Goal: Task Accomplishment & Management: Complete application form

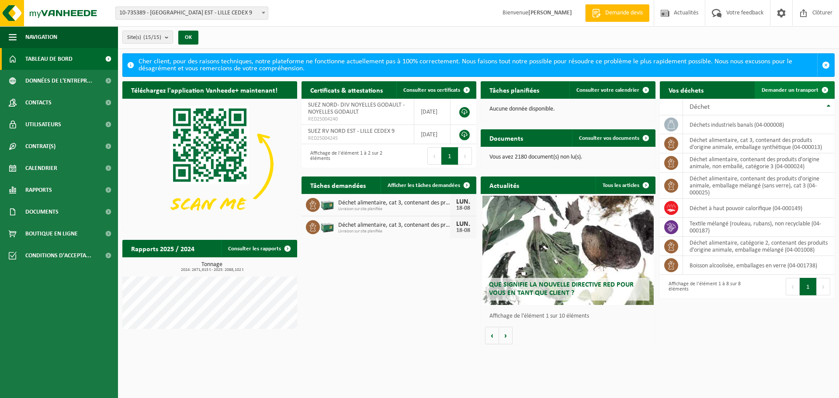
click at [792, 89] on span "Demander un transport" at bounding box center [790, 90] width 57 height 6
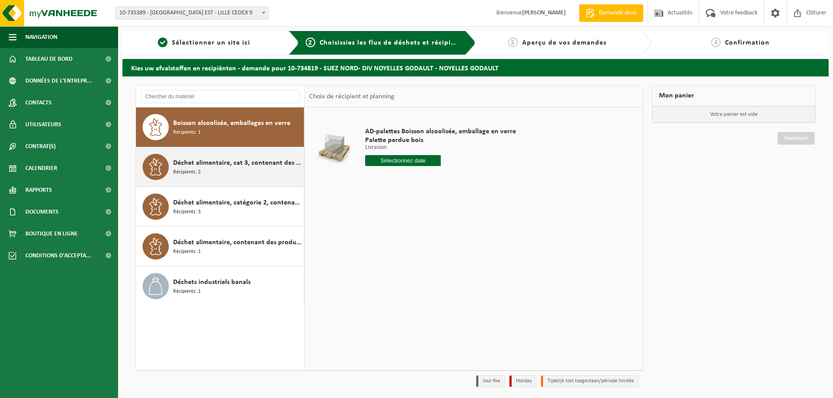
click at [229, 167] on span "Déchet alimentaire, cat 3, contenant des produits d'origine animale, emballage …" at bounding box center [237, 163] width 129 height 10
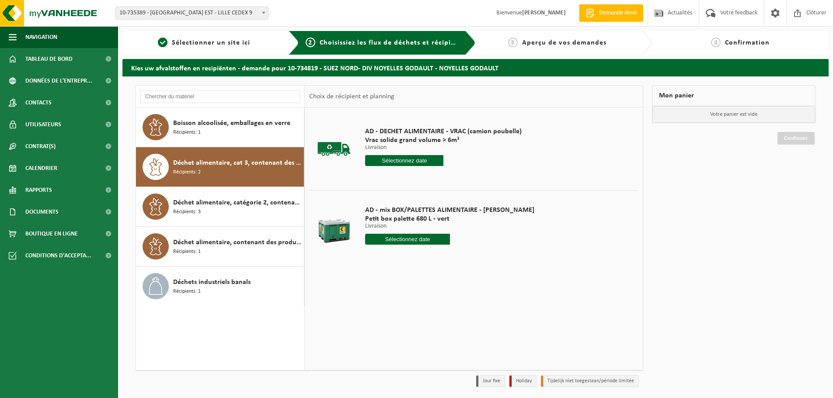
click at [394, 240] on input "text" at bounding box center [407, 239] width 85 height 11
click at [391, 331] on div "19" at bounding box center [388, 331] width 15 height 14
type input "à partir de 2025-08-19"
type input "2025-08-19"
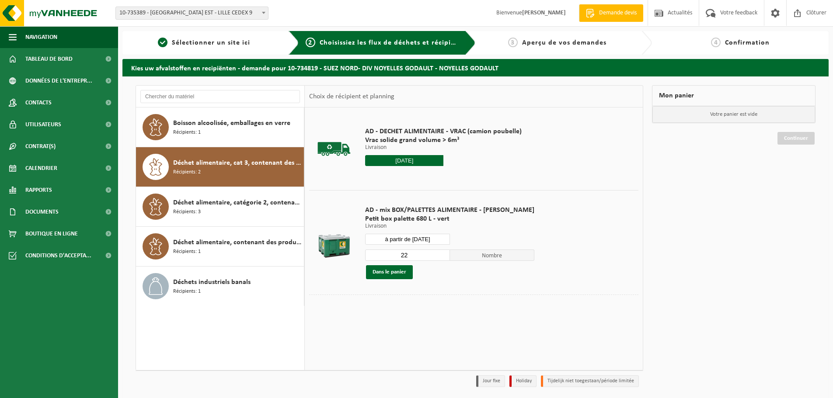
drag, startPoint x: 402, startPoint y: 257, endPoint x: 362, endPoint y: 256, distance: 39.8
click at [362, 256] on div "AD - mix BOX/PALETTES ALIMENTAIRE - BILLY Petit box palette 680 L - vert Livrai…" at bounding box center [450, 242] width 178 height 91
type input "1"
click at [400, 274] on button "Dans le panier" at bounding box center [389, 272] width 47 height 14
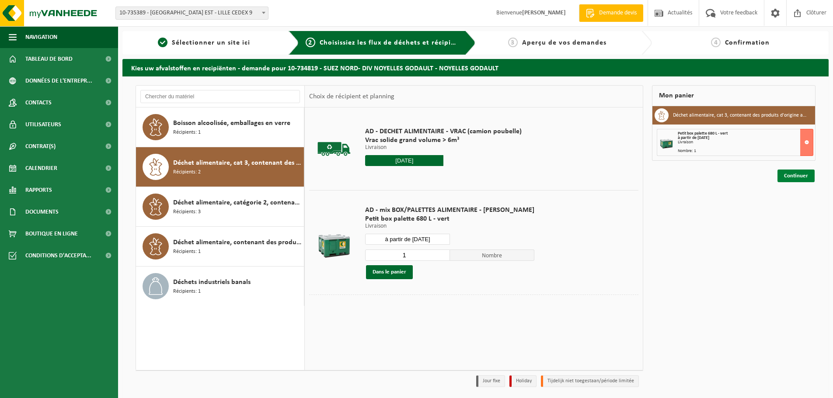
click at [804, 178] on link "Continuer" at bounding box center [795, 176] width 37 height 13
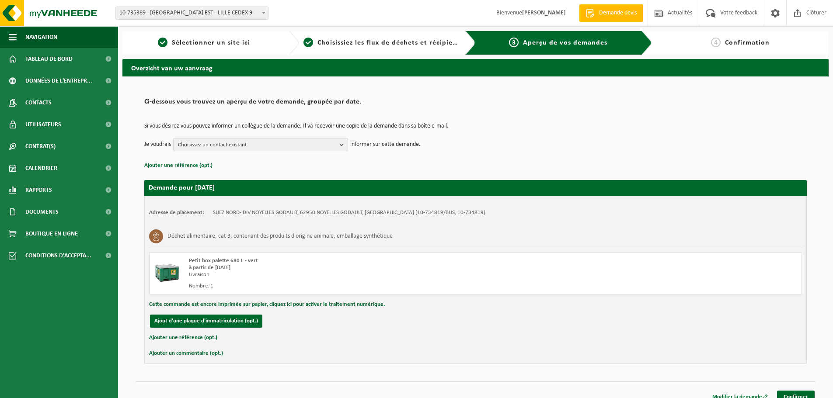
click at [245, 145] on span "Choisissez un contact existant" at bounding box center [257, 145] width 158 height 13
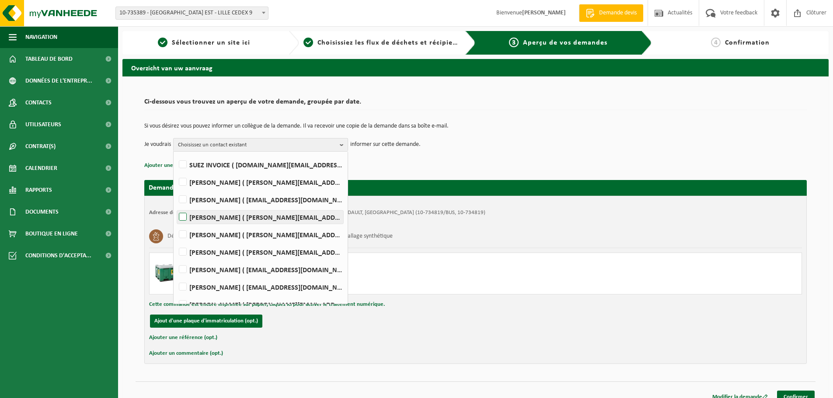
scroll to position [44, 0]
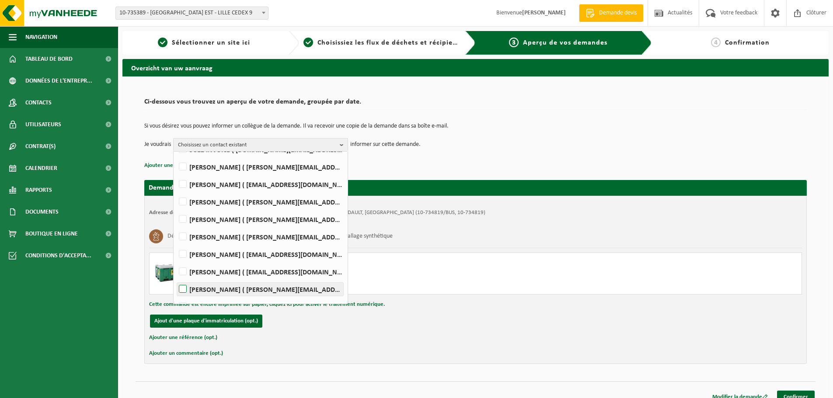
click at [243, 288] on label "[PERSON_NAME] ( [PERSON_NAME][EMAIL_ADDRESS][DOMAIN_NAME] )" at bounding box center [260, 289] width 166 height 13
click at [176, 278] on input "Mathieu PEYRONNET ( mathieu.peyronnet@suez.com )" at bounding box center [175, 278] width 0 height 0
checkbox input "true"
click at [805, 397] on link "Confirmer" at bounding box center [796, 397] width 38 height 13
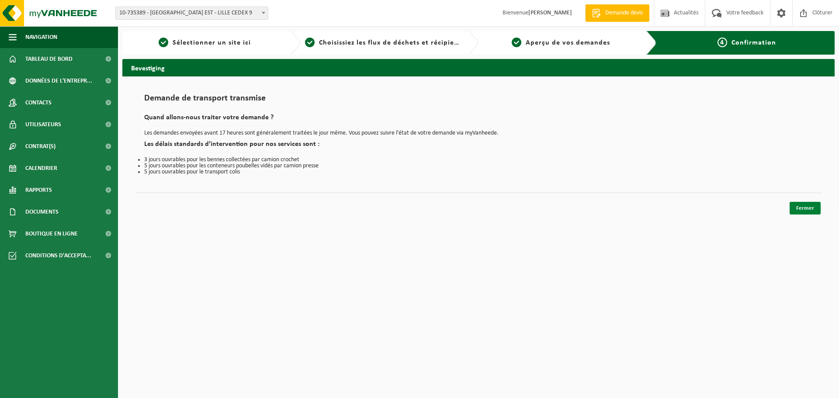
click at [817, 204] on link "Fermer" at bounding box center [805, 208] width 31 height 13
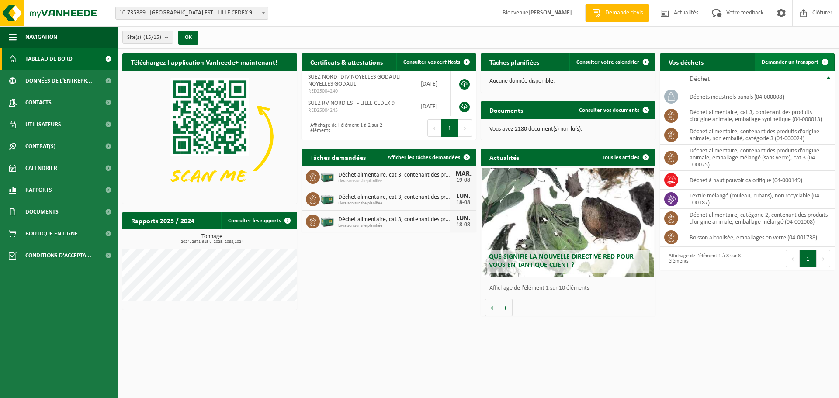
click at [772, 61] on span "Demander un transport" at bounding box center [790, 62] width 57 height 6
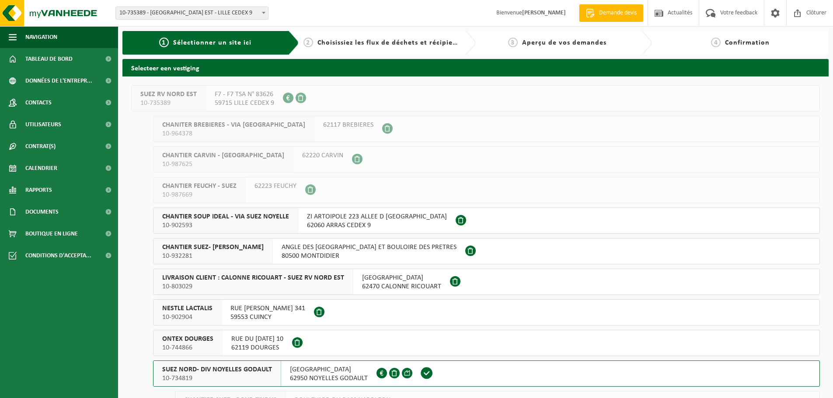
click at [445, 371] on button "SUEZ NORD- DIV NOYELLES GODAULT 10-734819 [GEOGRAPHIC_DATA] NOYELLES GODAULT FR…" at bounding box center [486, 374] width 667 height 26
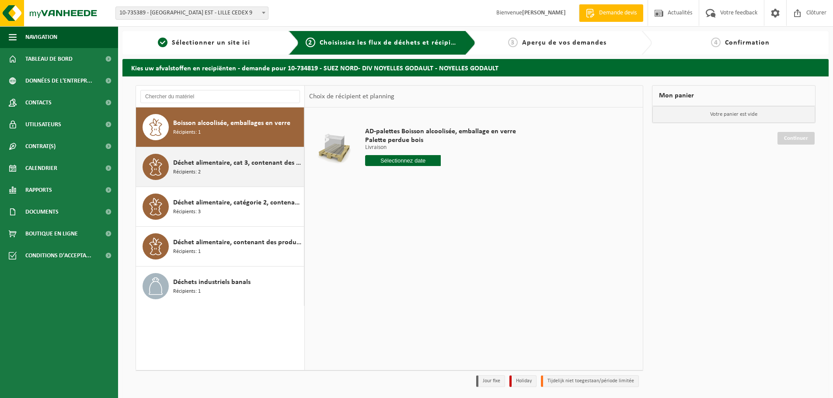
click at [207, 172] on div "Déchet alimentaire, cat 3, contenant des produits d'origine animale, emballage …" at bounding box center [237, 167] width 129 height 26
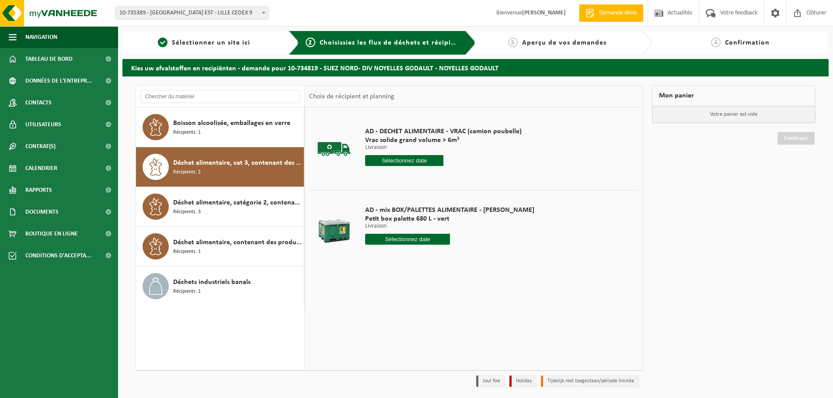
click at [384, 236] on input "text" at bounding box center [407, 239] width 85 height 11
click at [387, 330] on div "19" at bounding box center [388, 331] width 15 height 14
type input "à partir de 2025-08-19"
type input "2025-08-19"
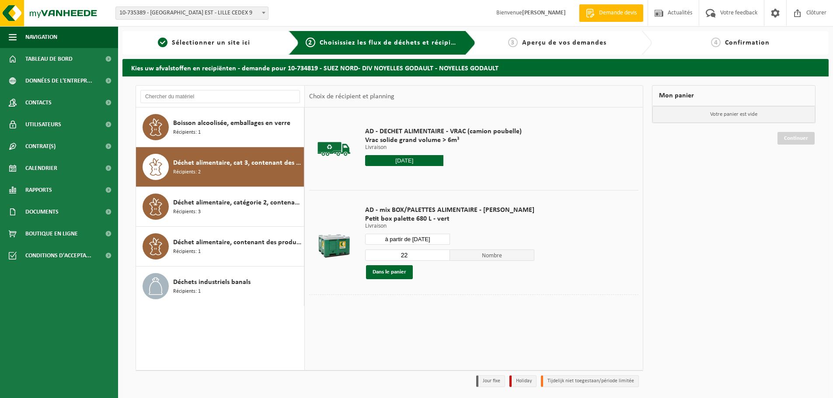
drag, startPoint x: 403, startPoint y: 256, endPoint x: 349, endPoint y: 254, distance: 54.2
click at [349, 254] on tr "AD - mix BOX/PALETTES ALIMENTAIRE - BILLY Petit box palette 680 L - vert Livrai…" at bounding box center [473, 242] width 329 height 104
type input "1"
click at [385, 276] on button "Dans le panier" at bounding box center [389, 272] width 47 height 14
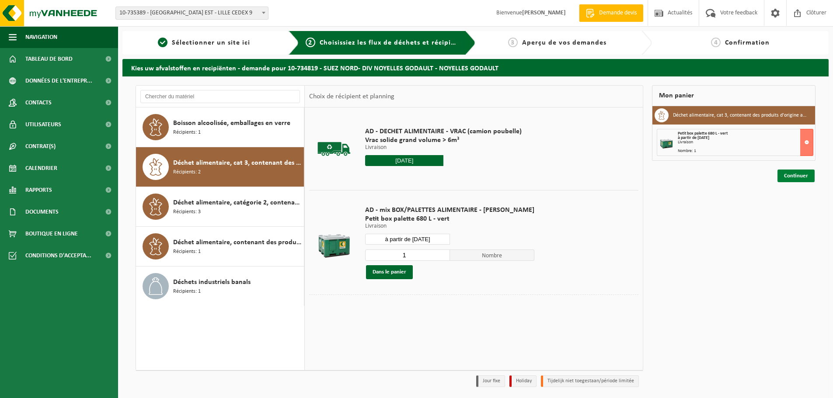
click at [799, 177] on link "Continuer" at bounding box center [795, 176] width 37 height 13
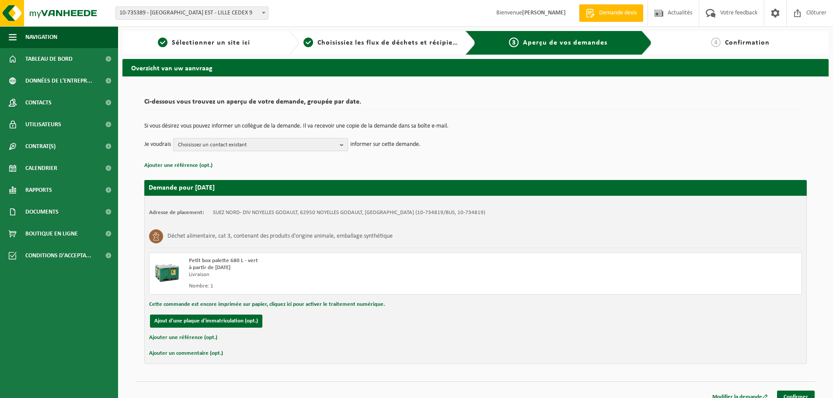
click at [330, 144] on span "Choisissez un contact existant" at bounding box center [257, 145] width 158 height 13
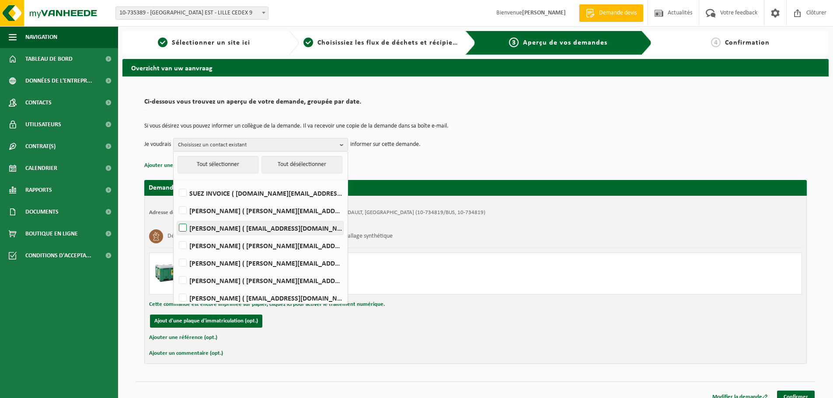
scroll to position [75, 0]
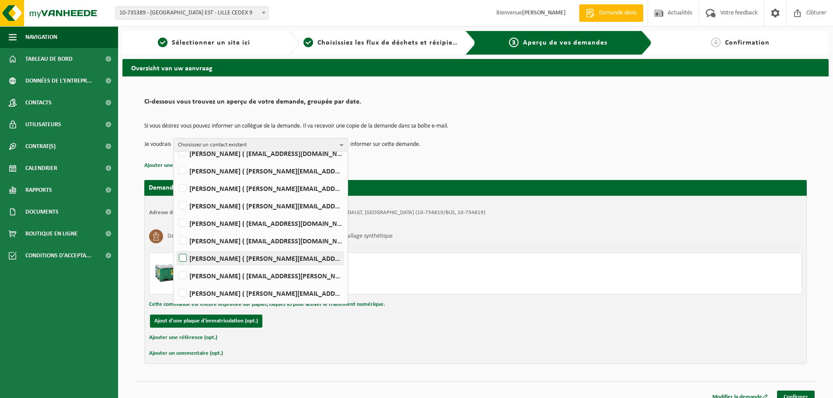
click at [262, 257] on label "Mathieu PEYRONNET ( mathieu.peyronnet@suez.com )" at bounding box center [260, 258] width 166 height 13
click at [176, 247] on input "Mathieu PEYRONNET ( mathieu.peyronnet@suez.com )" at bounding box center [175, 247] width 0 height 0
checkbox input "true"
click at [785, 392] on link "Confirmer" at bounding box center [796, 397] width 38 height 13
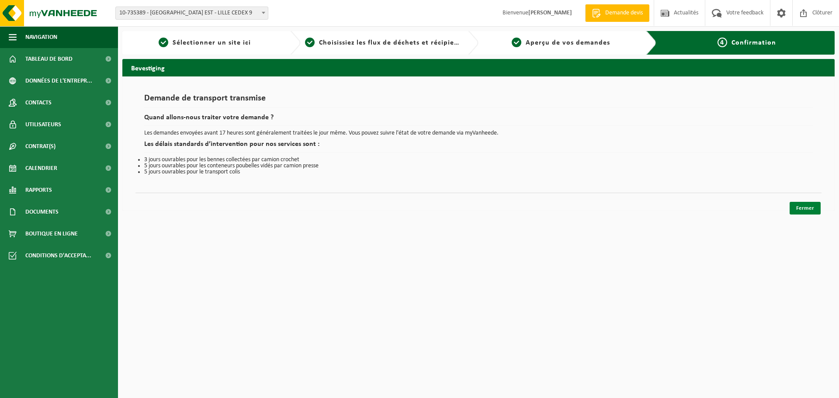
click at [798, 204] on link "Fermer" at bounding box center [805, 208] width 31 height 13
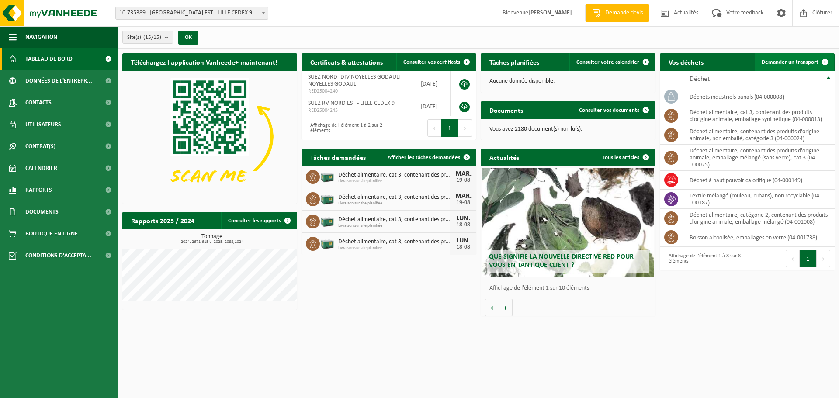
click at [769, 61] on span "Demander un transport" at bounding box center [790, 62] width 57 height 6
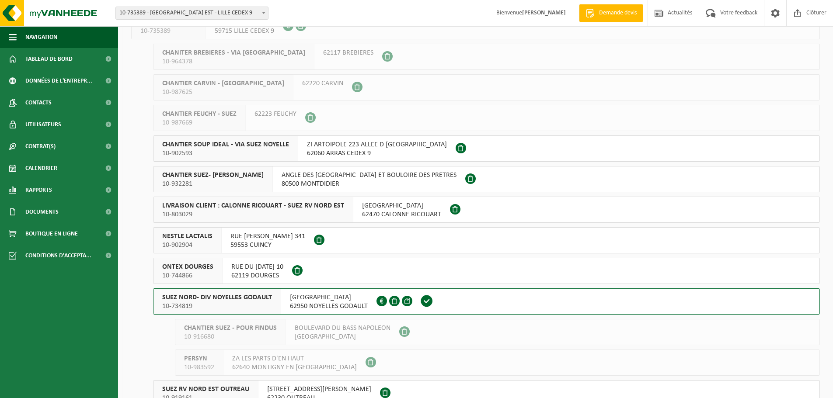
scroll to position [87, 0]
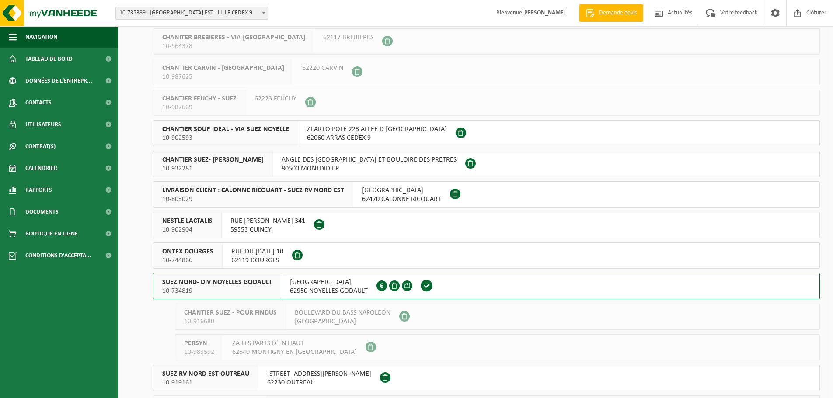
click at [443, 284] on button "SUEZ NORD- DIV NOYELLES GODAULT 10-734819 [GEOGRAPHIC_DATA] NOYELLES GODAULT FR…" at bounding box center [486, 286] width 667 height 26
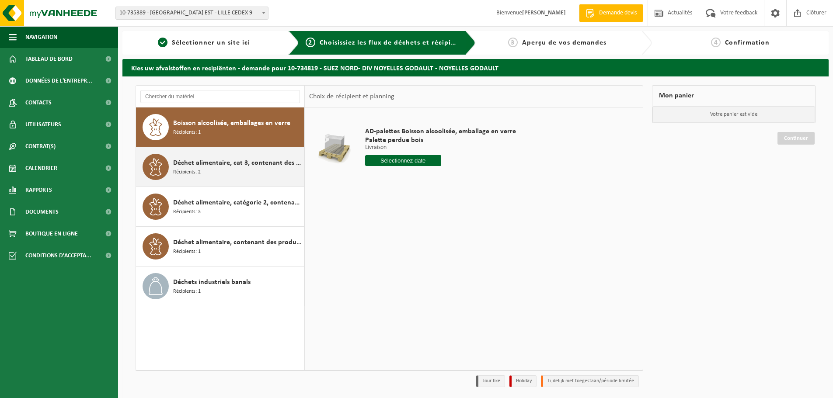
click at [233, 172] on div "Déchet alimentaire, cat 3, contenant des produits d'origine animale, emballage …" at bounding box center [237, 167] width 129 height 26
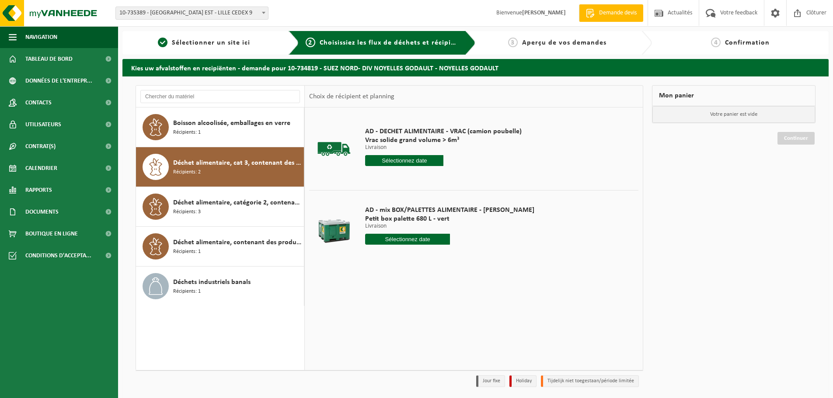
click at [389, 238] on input "text" at bounding box center [407, 239] width 85 height 11
click at [391, 329] on div "19" at bounding box center [388, 331] width 15 height 14
type input "à partir de 2025-08-19"
type input "2025-08-19"
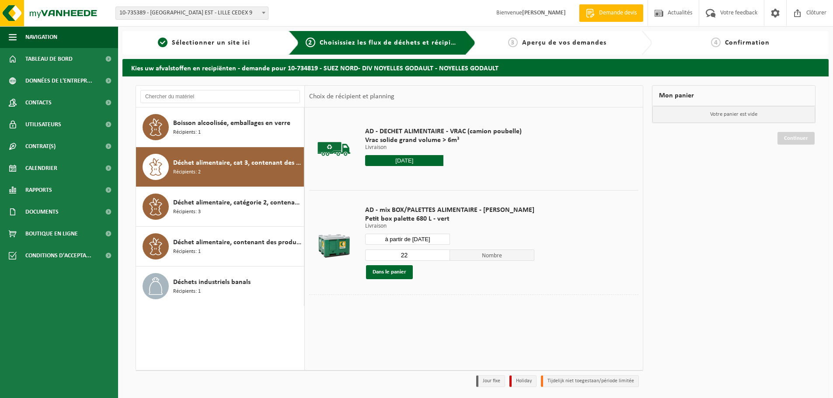
drag, startPoint x: 358, startPoint y: 262, endPoint x: 350, endPoint y: 263, distance: 8.4
click at [353, 263] on tr "AD - mix BOX/PALETTES ALIMENTAIRE - BILLY Petit box palette 680 L - vert Livrai…" at bounding box center [473, 242] width 329 height 104
type input "1"
click at [386, 273] on button "Dans le panier" at bounding box center [389, 272] width 47 height 14
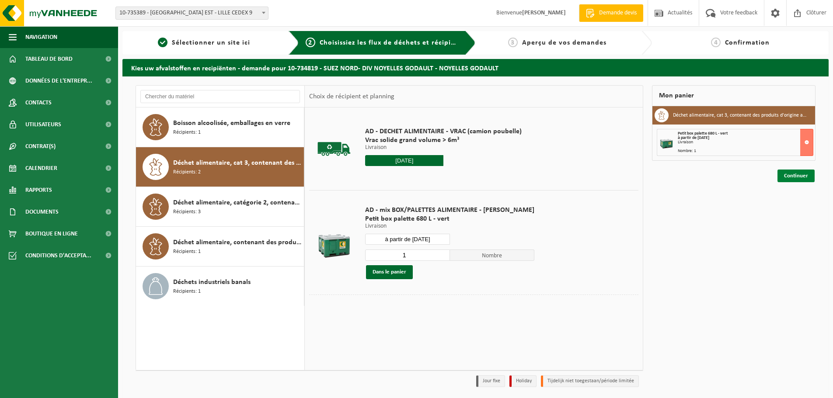
click at [793, 177] on link "Continuer" at bounding box center [795, 176] width 37 height 13
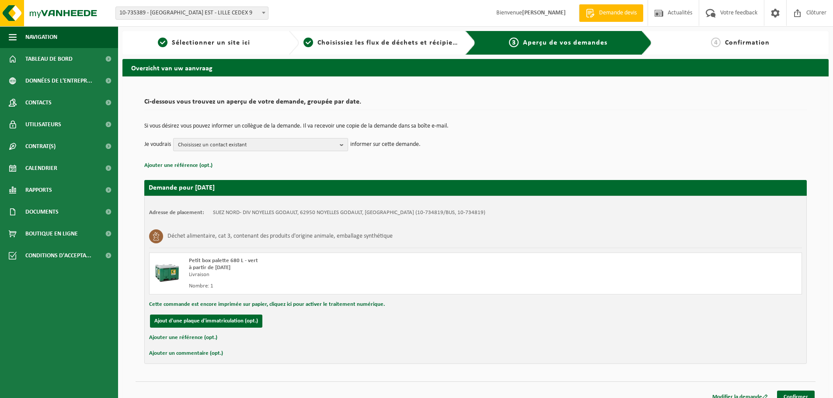
click at [269, 149] on span "Choisissez un contact existant" at bounding box center [257, 145] width 158 height 13
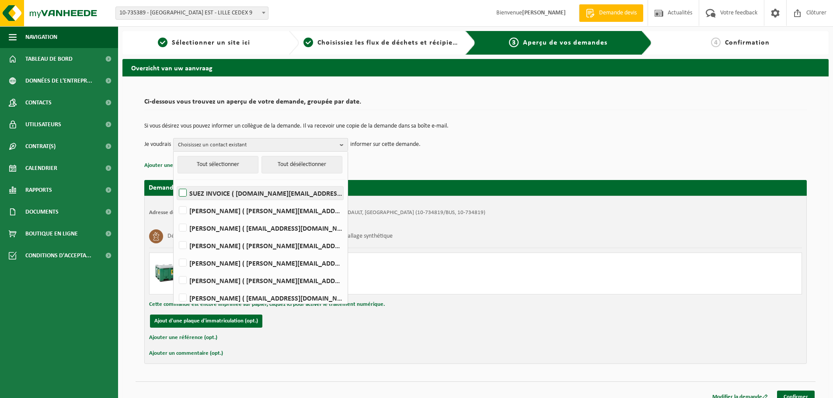
scroll to position [75, 0]
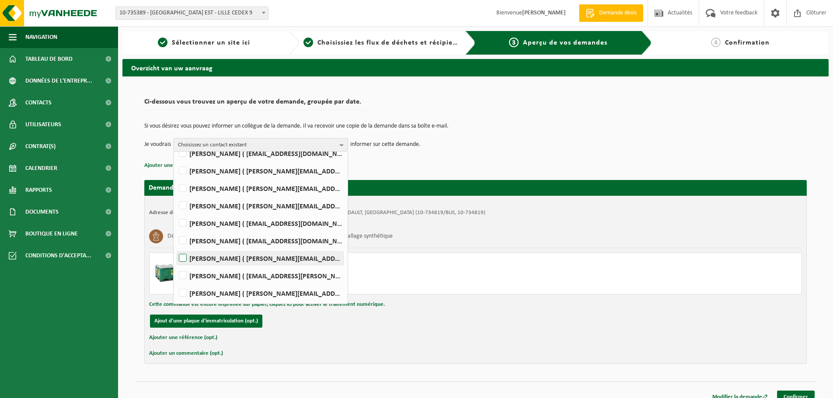
click at [251, 261] on label "Mathieu PEYRONNET ( mathieu.peyronnet@suez.com )" at bounding box center [260, 258] width 166 height 13
click at [176, 247] on input "Mathieu PEYRONNET ( mathieu.peyronnet@suez.com )" at bounding box center [175, 247] width 0 height 0
checkbox input "true"
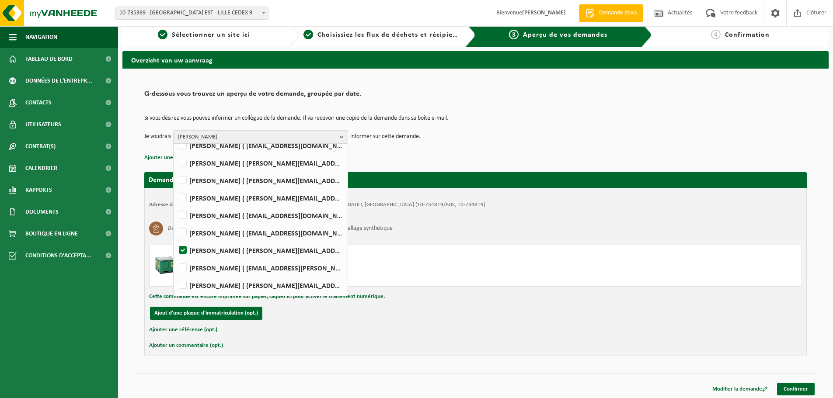
scroll to position [10, 0]
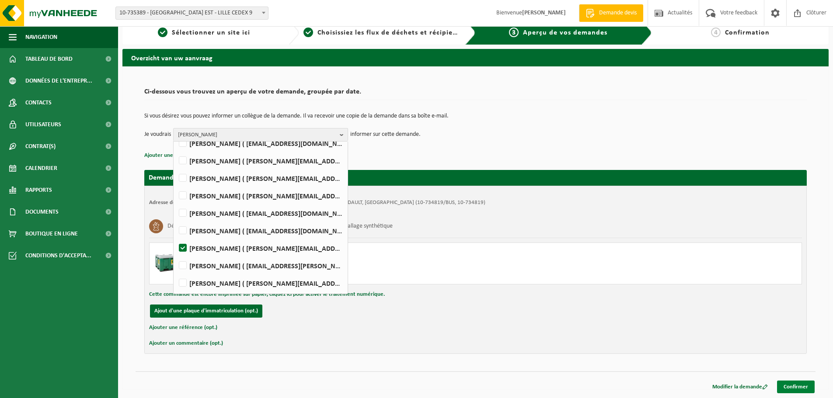
click at [796, 389] on link "Confirmer" at bounding box center [796, 387] width 38 height 13
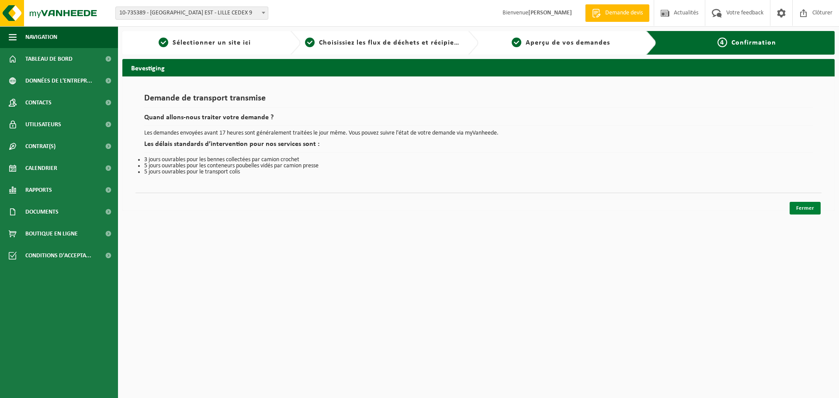
click at [798, 209] on link "Fermer" at bounding box center [805, 208] width 31 height 13
